Goal: Task Accomplishment & Management: Use online tool/utility

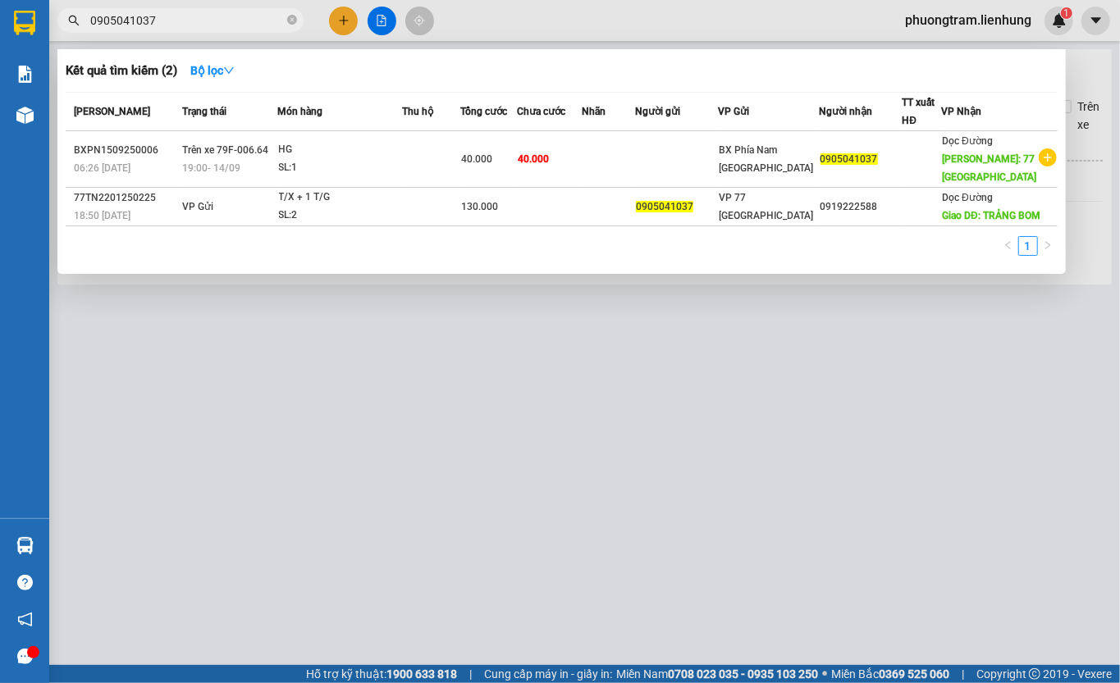
click at [198, 21] on input "0905041037" at bounding box center [187, 20] width 194 height 18
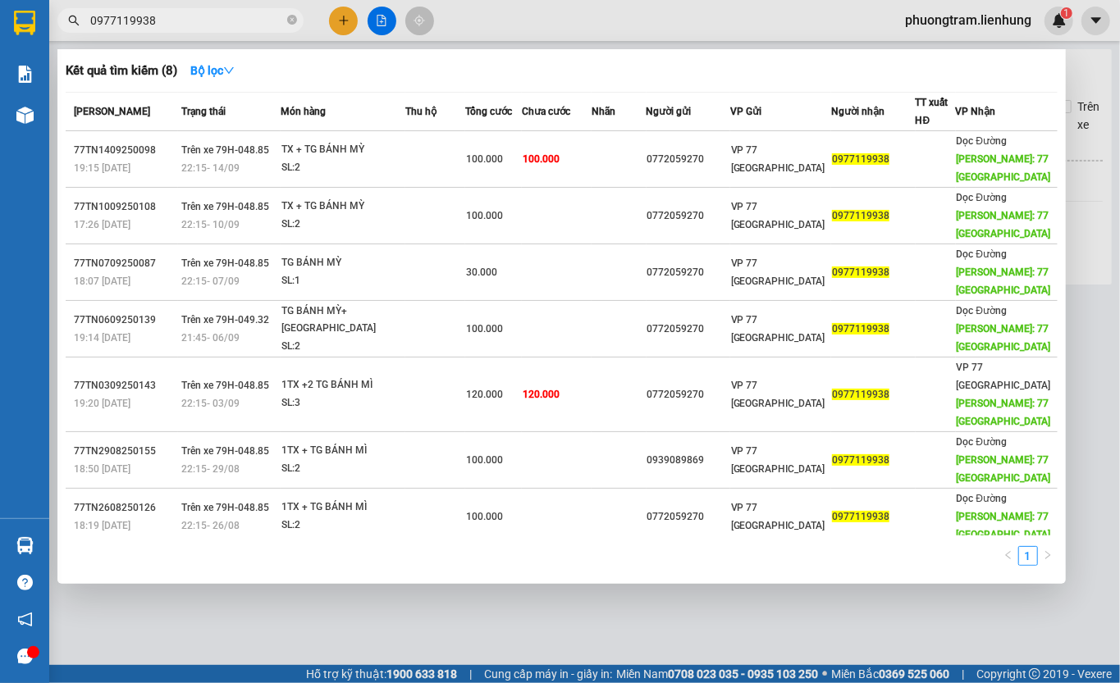
type input "0977119938"
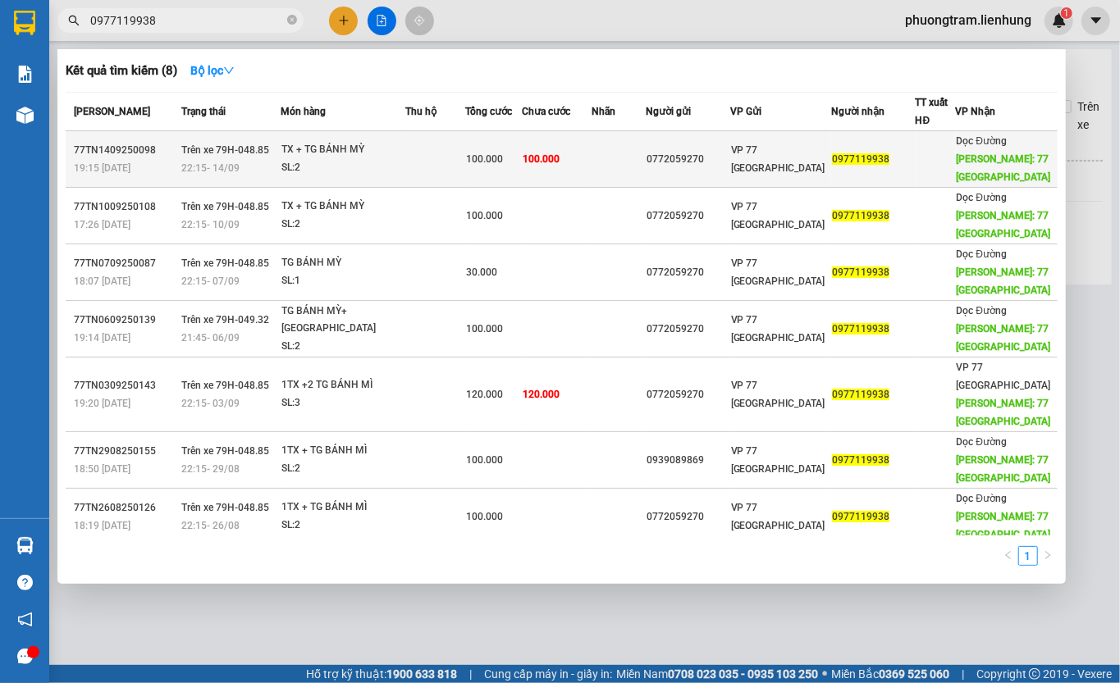
click at [392, 141] on div "TX + TG BÁNH MỲ" at bounding box center [342, 150] width 123 height 18
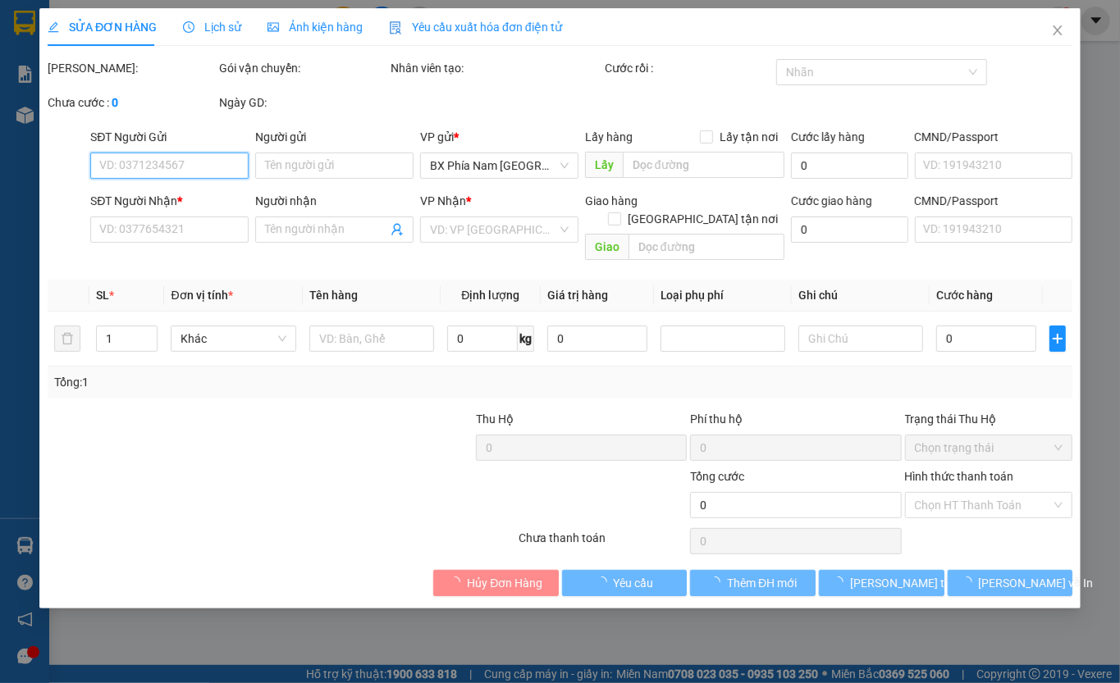
type input "0772059270"
type input "0977119938"
type input "77 [GEOGRAPHIC_DATA]"
type input "100.000"
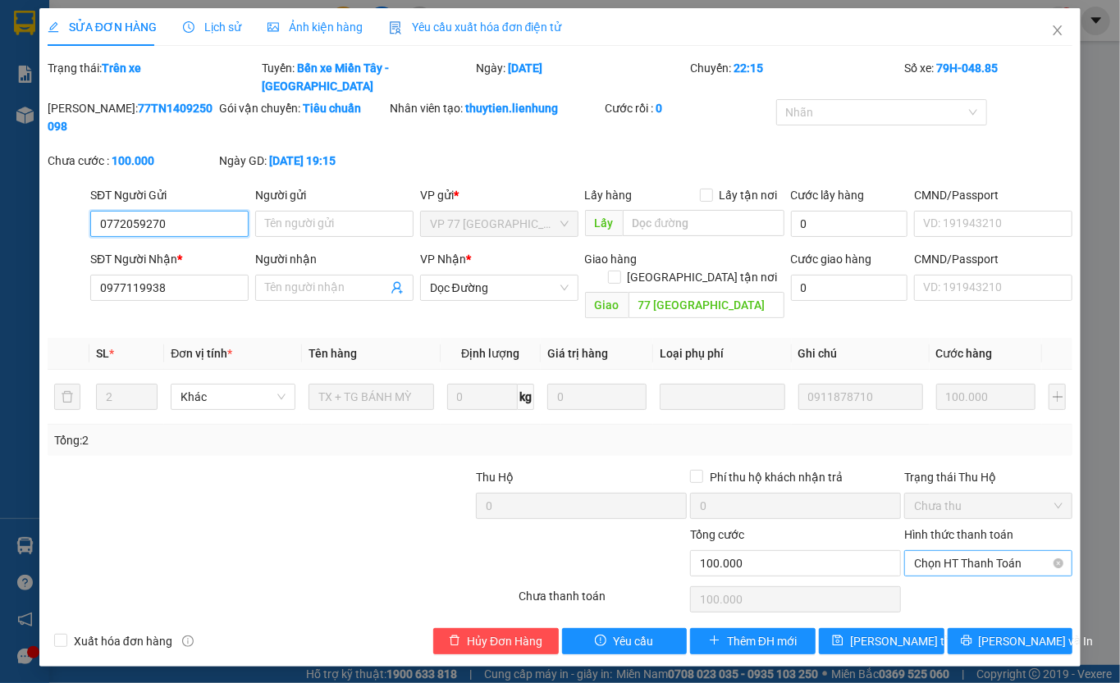
click at [970, 551] on span "Chọn HT Thanh Toán" at bounding box center [988, 563] width 148 height 25
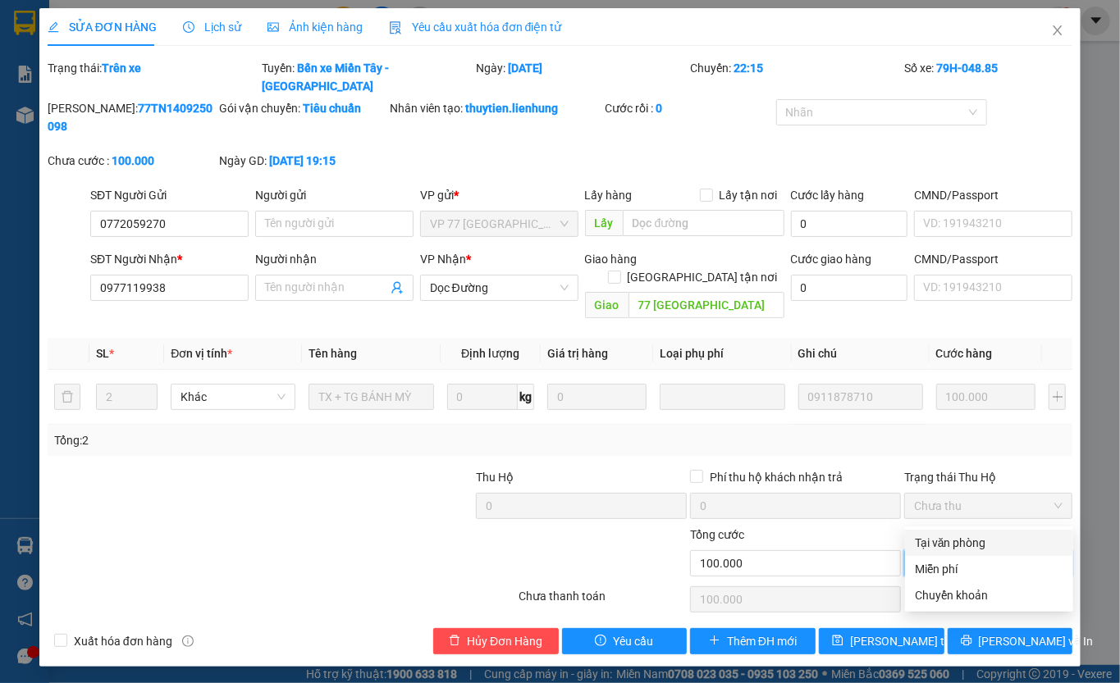
click at [947, 542] on div "Tại văn phòng" at bounding box center [989, 543] width 148 height 18
type input "0"
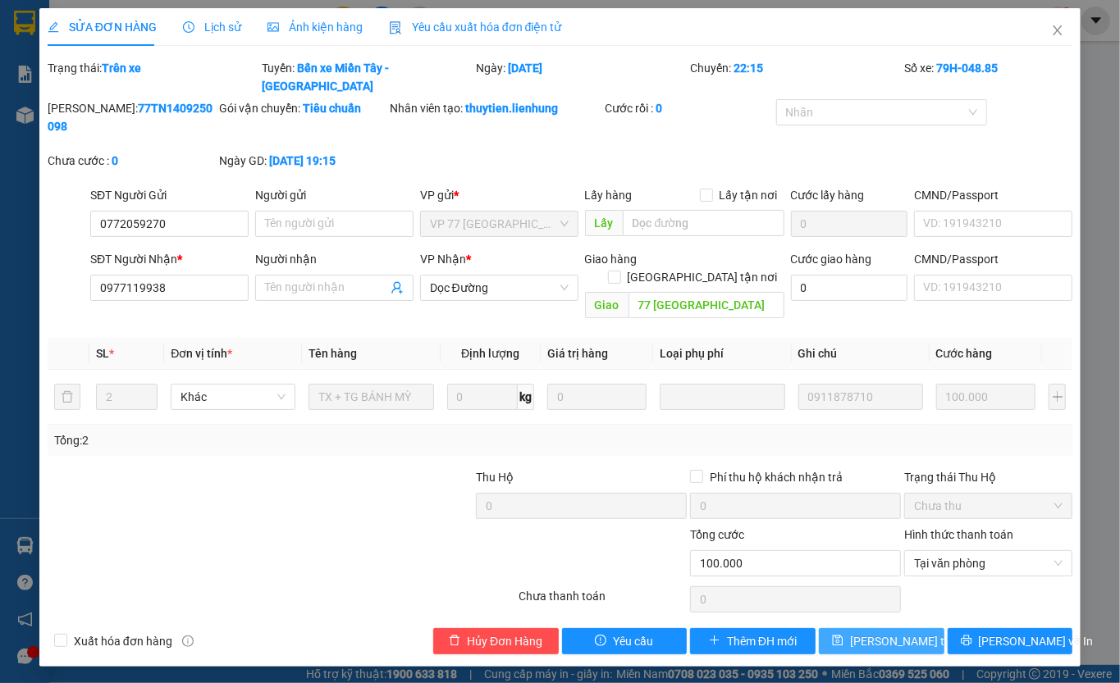
click at [877, 632] on span "[PERSON_NAME] thay đổi" at bounding box center [915, 641] width 131 height 18
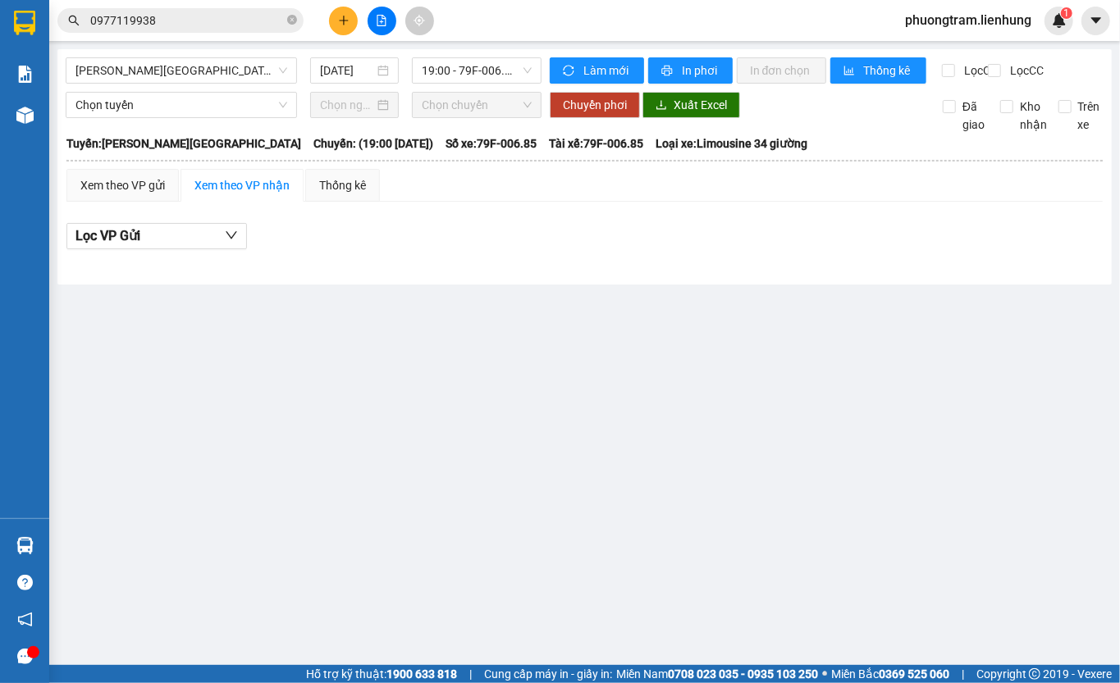
click at [166, 15] on input "0977119938" at bounding box center [187, 20] width 194 height 18
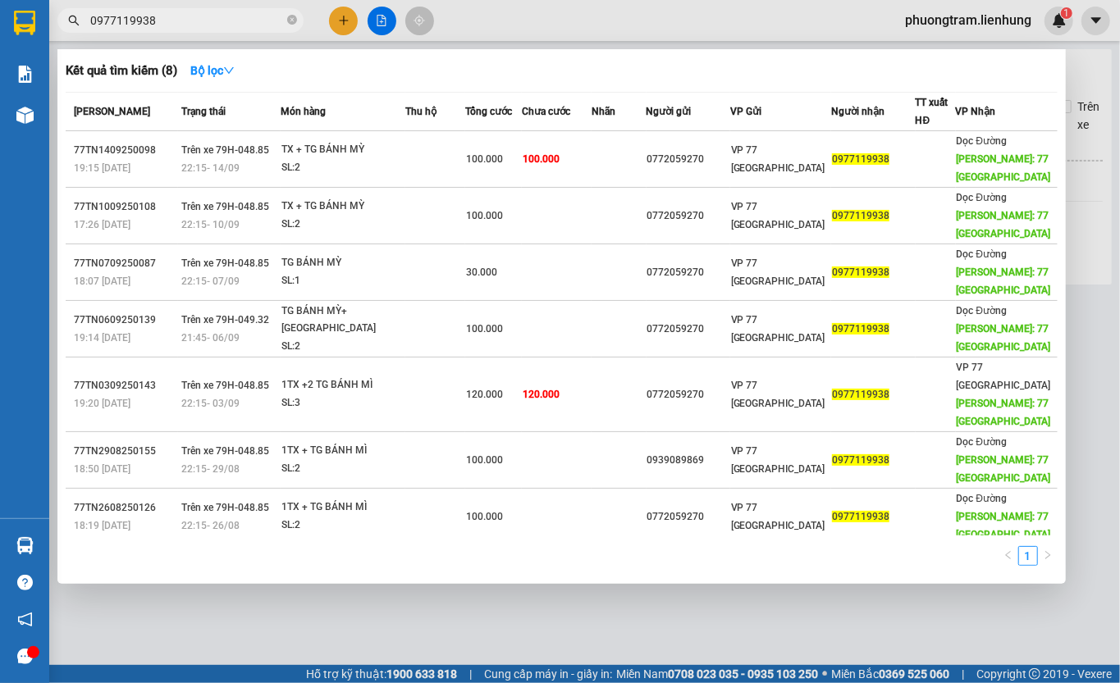
click at [166, 15] on input "0977119938" at bounding box center [187, 20] width 194 height 18
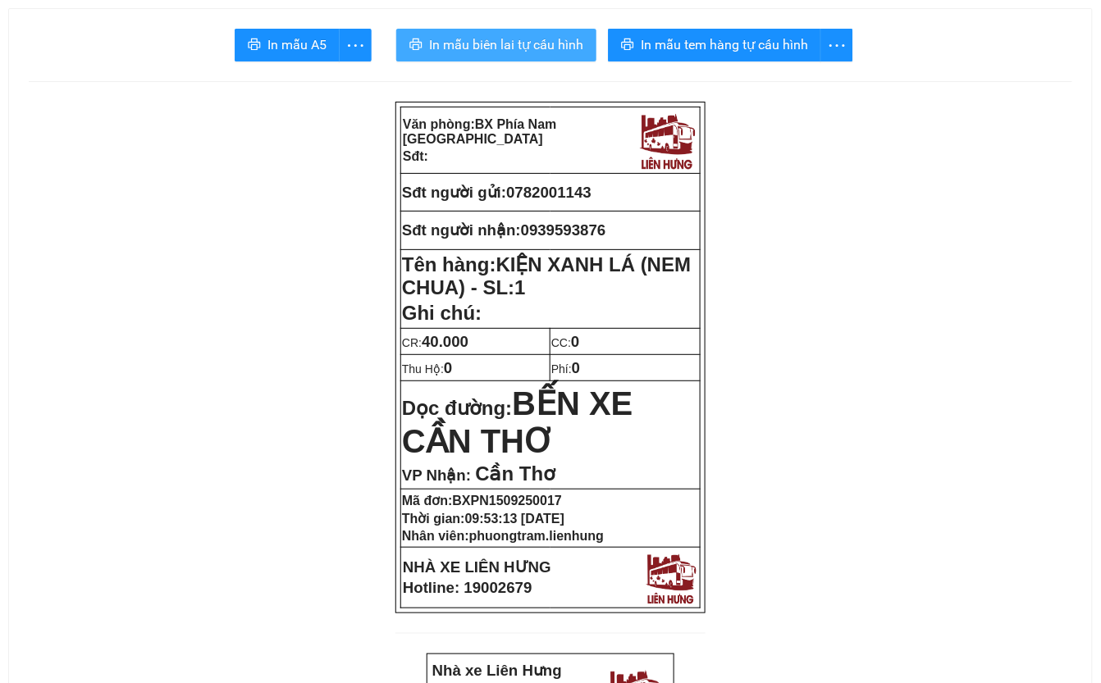
click at [512, 47] on span "In mẫu biên lai tự cấu hình" at bounding box center [506, 44] width 154 height 21
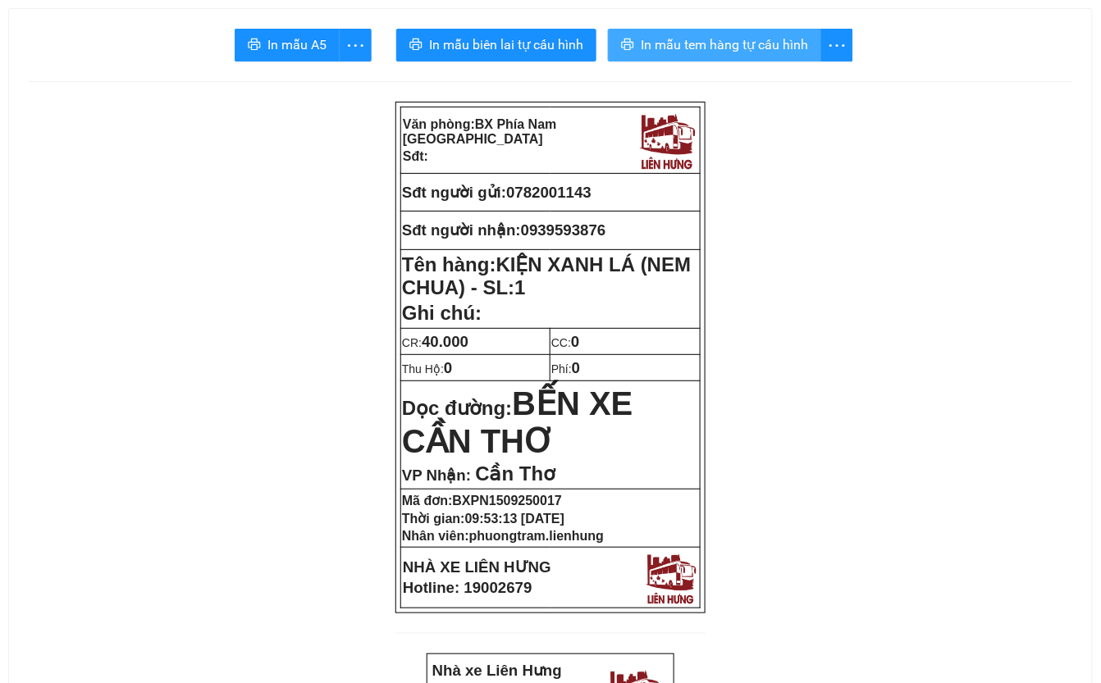
click at [687, 41] on span "In mẫu tem hàng tự cấu hình" at bounding box center [724, 44] width 167 height 21
